Goal: Task Accomplishment & Management: Manage account settings

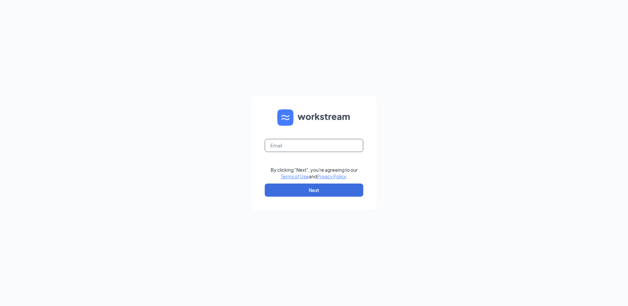
click at [273, 144] on input "text" at bounding box center [314, 145] width 98 height 13
type input "[EMAIL_ADDRESS][DOMAIN_NAME]"
click at [292, 185] on button "Next" at bounding box center [314, 190] width 98 height 13
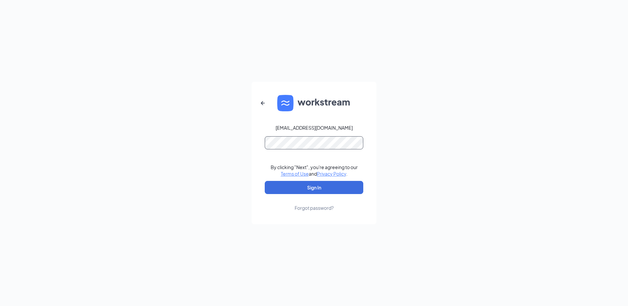
click at [265, 181] on button "Sign In" at bounding box center [314, 187] width 98 height 13
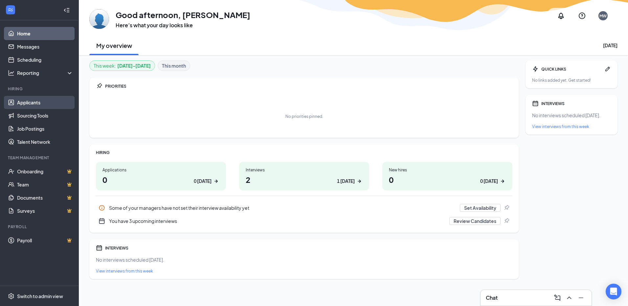
click at [40, 103] on link "Applicants" at bounding box center [45, 102] width 56 height 13
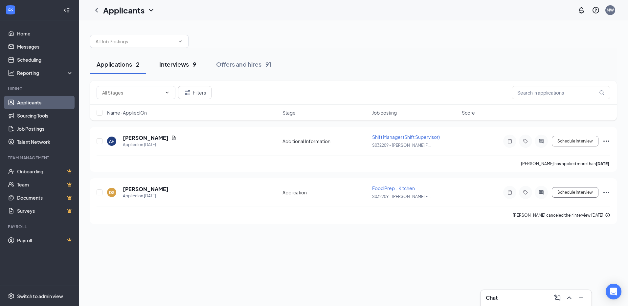
click at [184, 65] on div "Interviews · 9" at bounding box center [177, 64] width 37 height 8
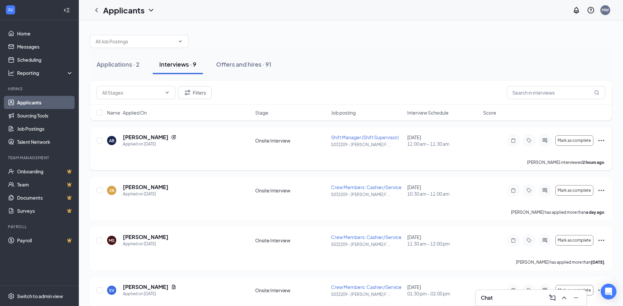
click at [599, 141] on icon "Ellipses" at bounding box center [601, 140] width 6 height 1
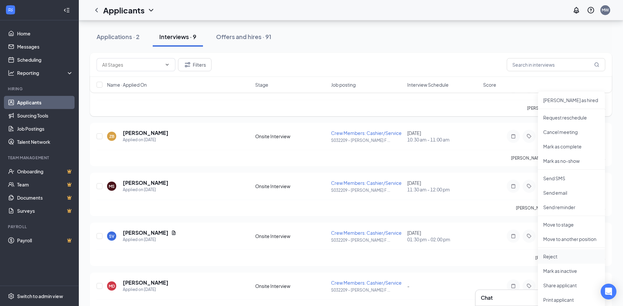
scroll to position [66, 0]
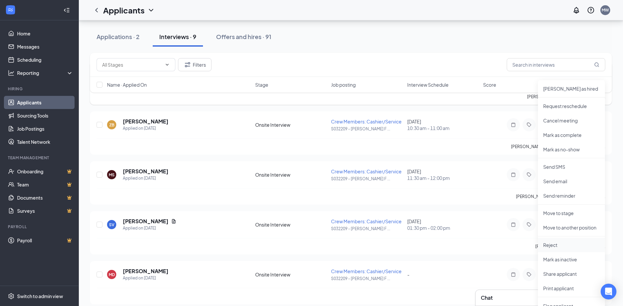
click at [553, 244] on p "Reject" at bounding box center [571, 245] width 56 height 7
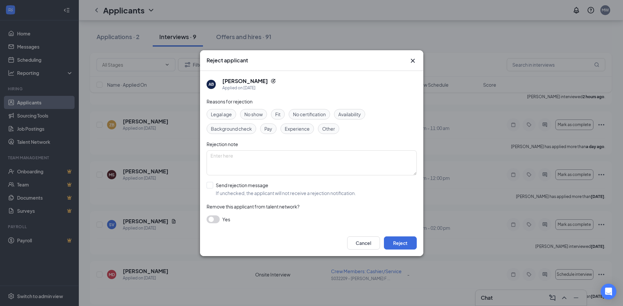
click at [328, 131] on span "Other" at bounding box center [328, 128] width 13 height 7
click at [304, 163] on textarea at bounding box center [312, 162] width 210 height 25
type textarea "Was rehired once already and quit no notice both times"
click at [398, 244] on button "Reject" at bounding box center [400, 242] width 33 height 13
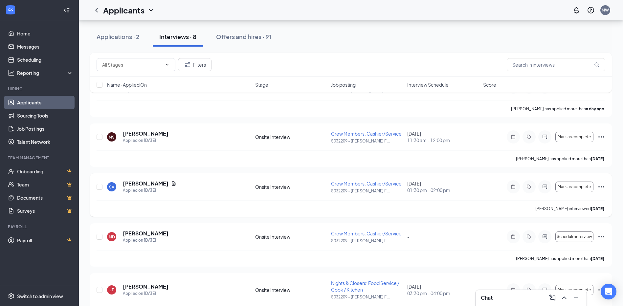
scroll to position [37, 0]
